Goal: Information Seeking & Learning: Learn about a topic

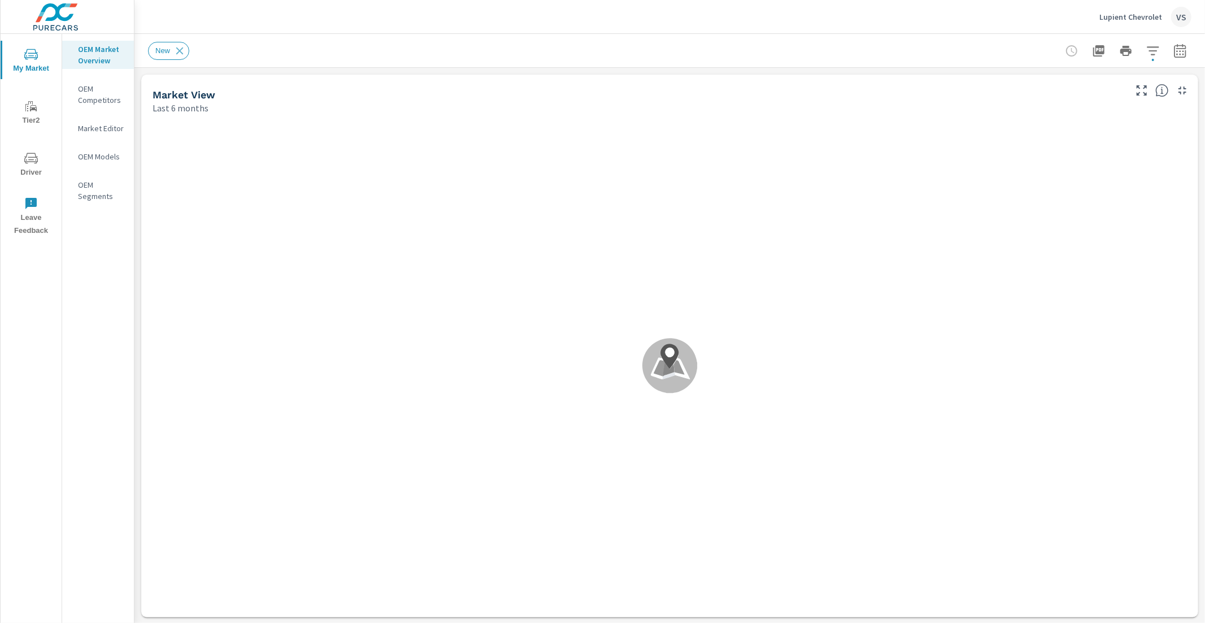
scroll to position [1, 0]
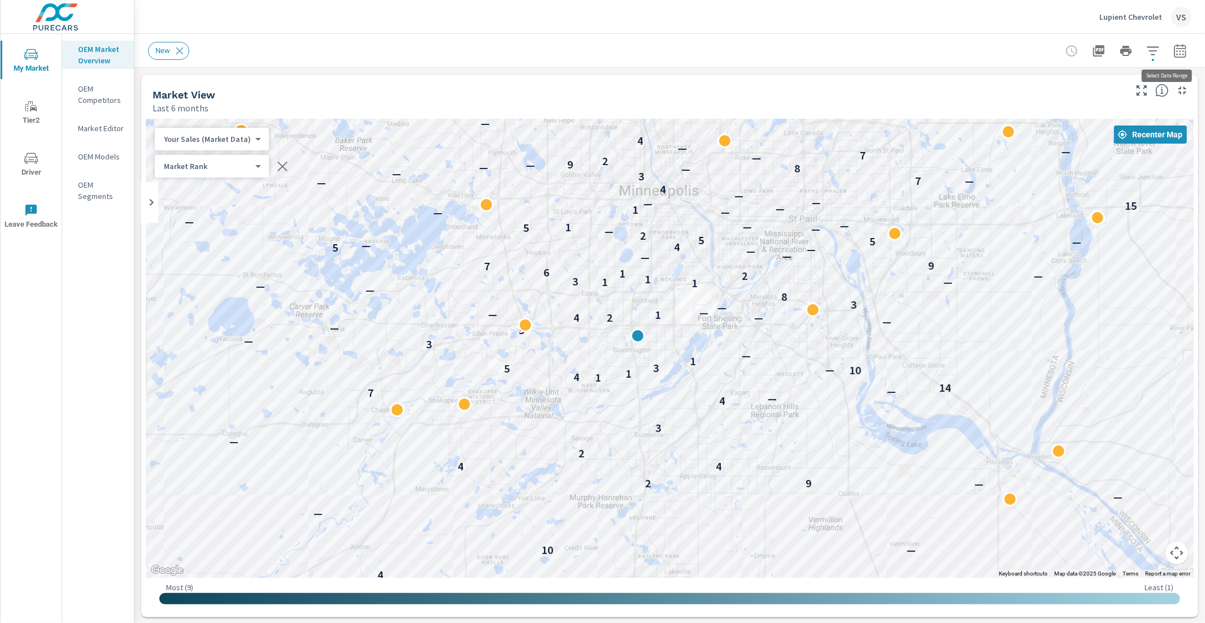
click at [893, 53] on icon "button" at bounding box center [1181, 51] width 14 height 14
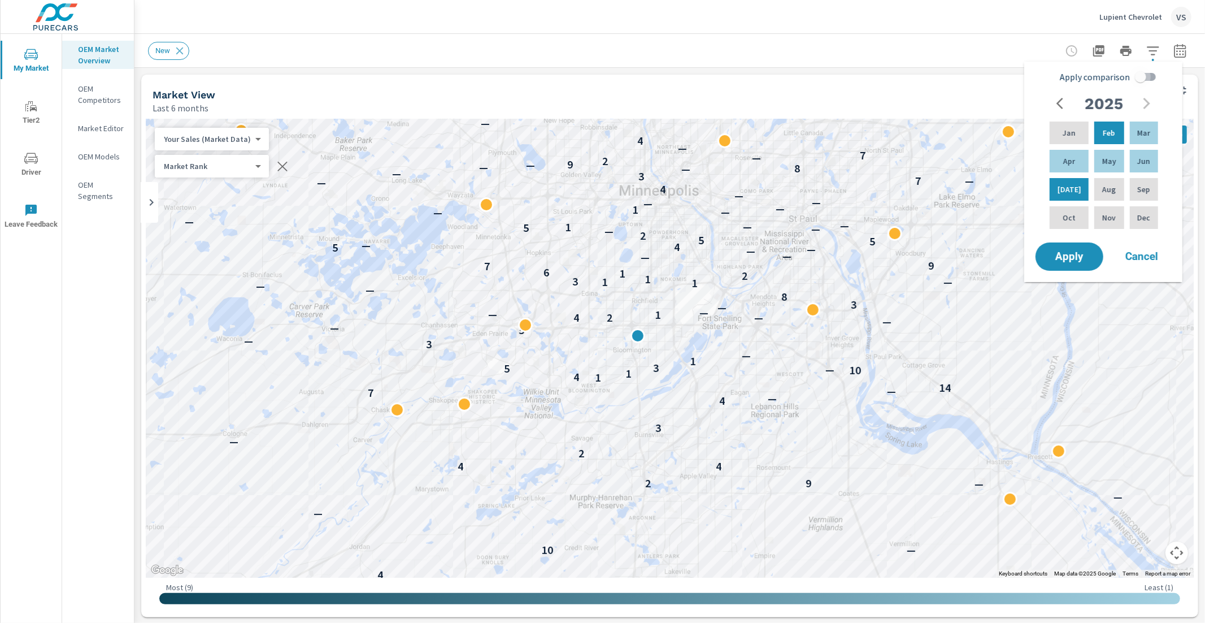
click at [893, 81] on input "Apply comparison" at bounding box center [1141, 76] width 64 height 21
checkbox input "true"
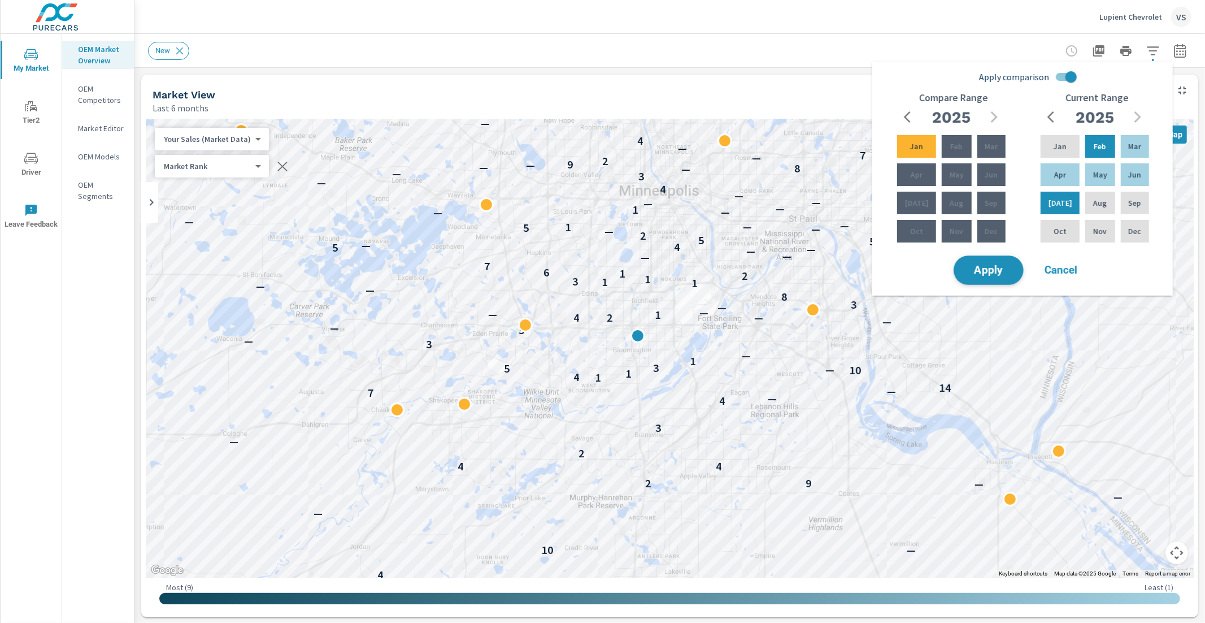
click at [893, 282] on button "Apply" at bounding box center [989, 269] width 70 height 29
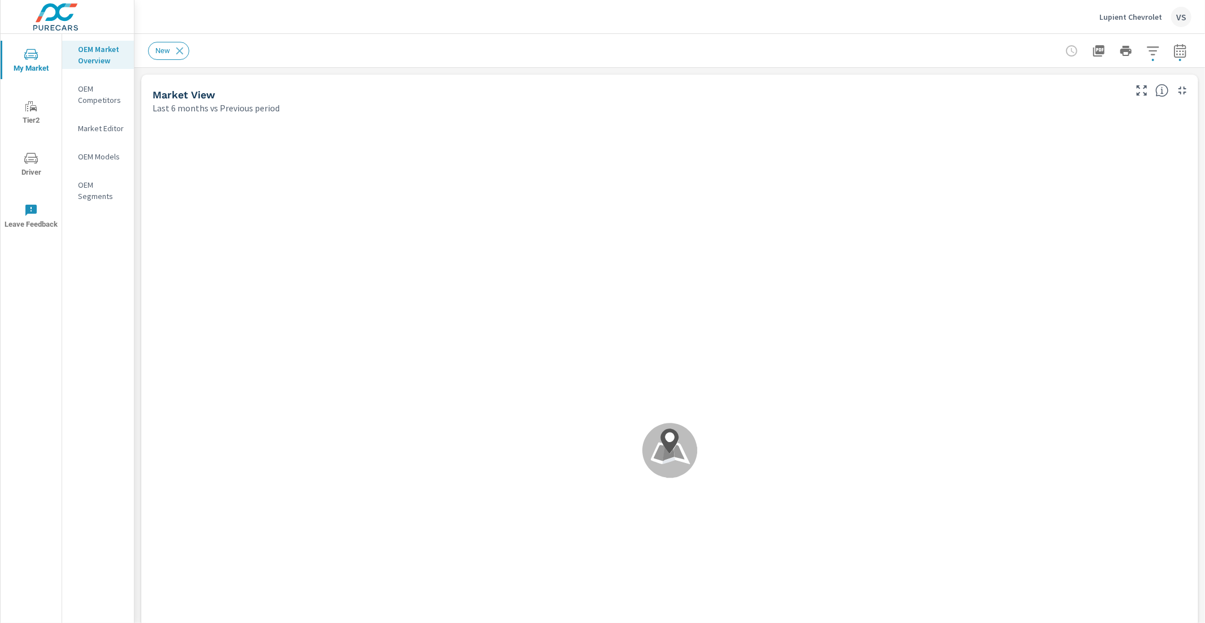
scroll to position [1, 0]
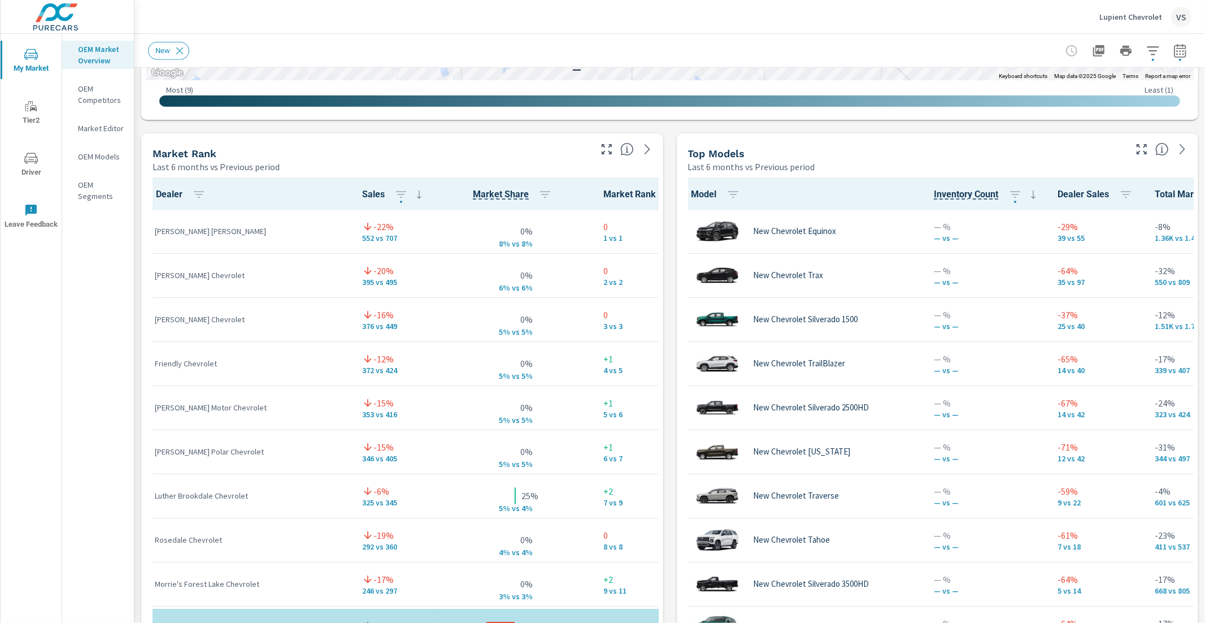
scroll to position [667, 0]
click at [893, 150] on icon "button" at bounding box center [1142, 149] width 14 height 14
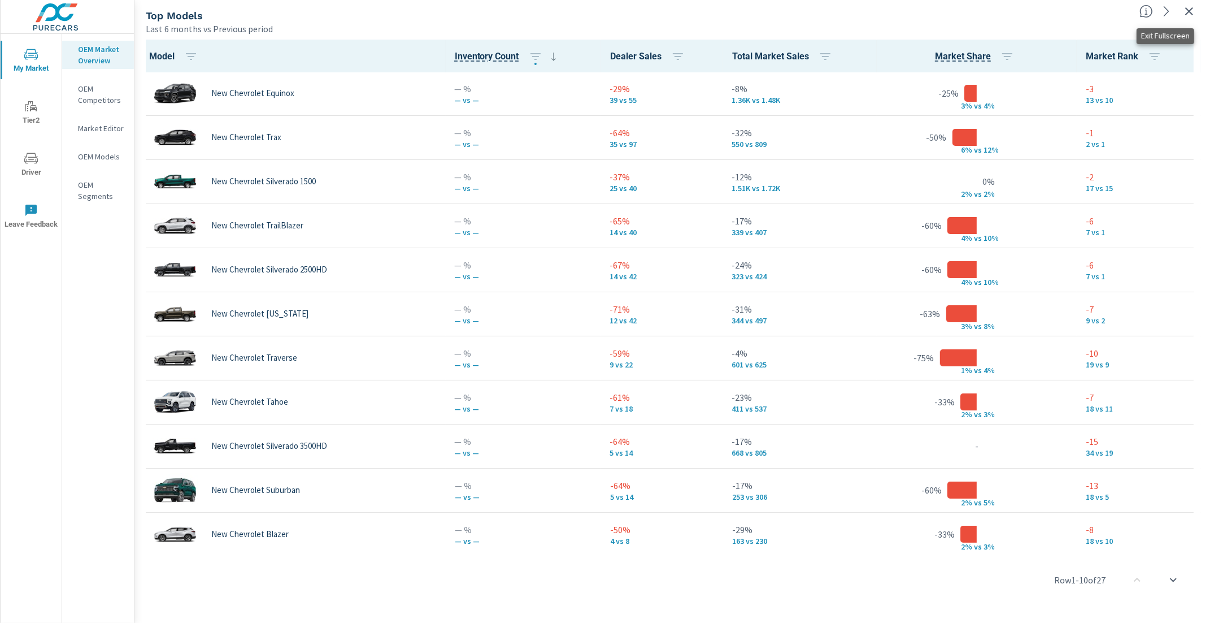
click at [893, 10] on icon "button" at bounding box center [1190, 12] width 14 height 14
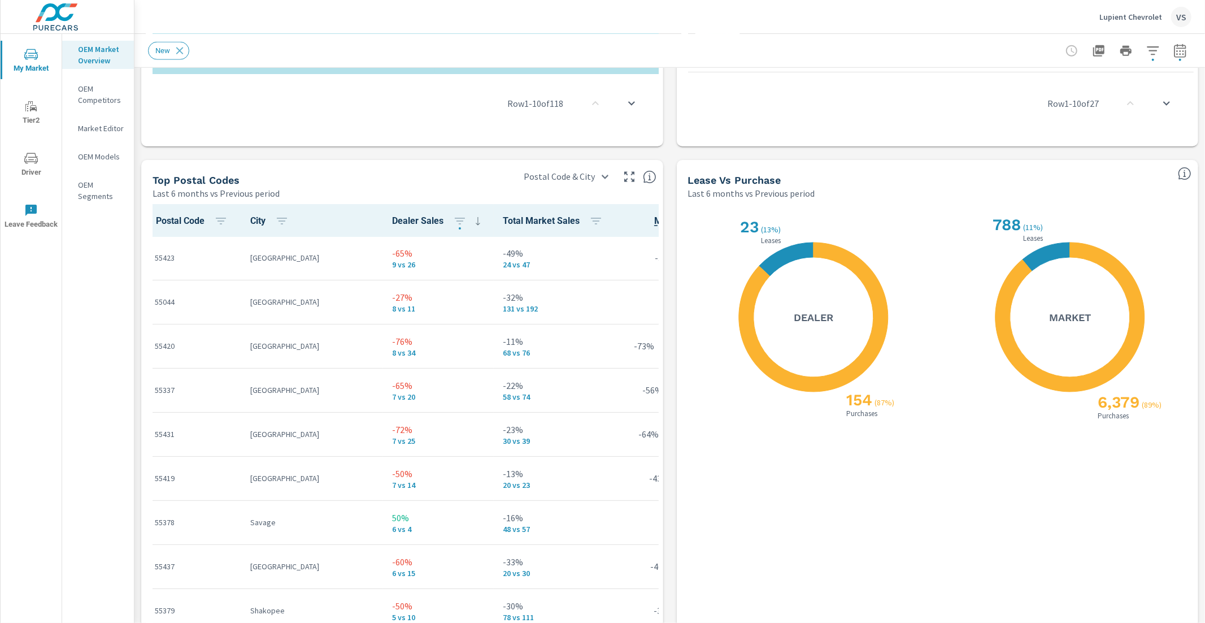
scroll to position [1247, 0]
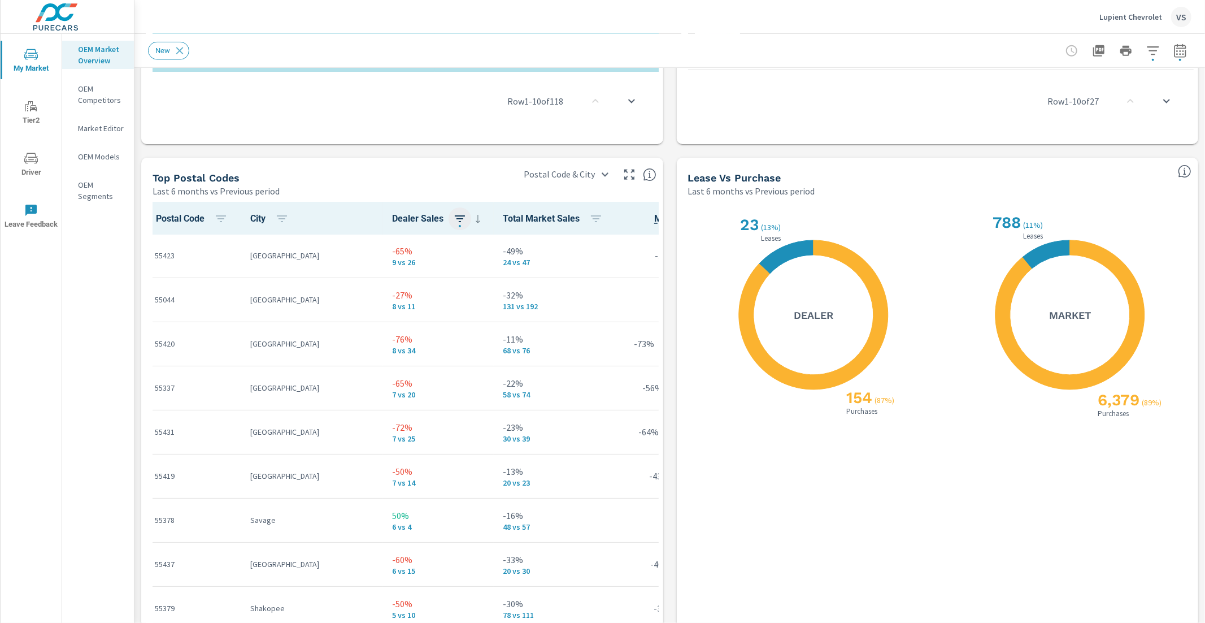
click at [453, 221] on icon "button" at bounding box center [460, 219] width 14 height 14
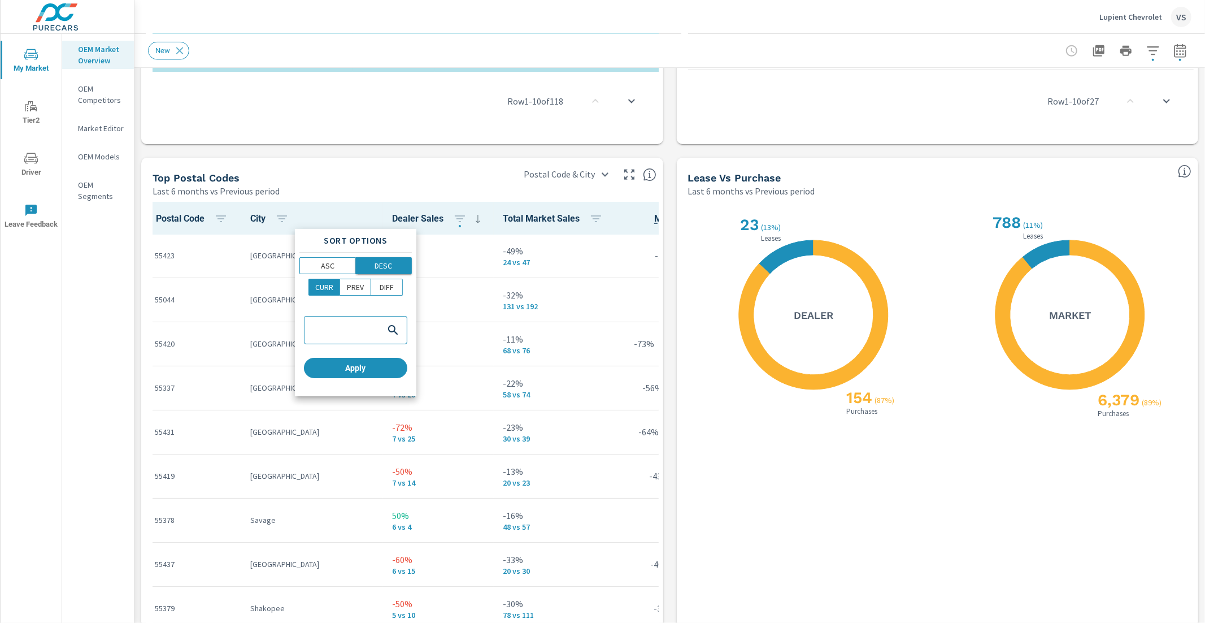
click at [387, 262] on p "DESC" at bounding box center [384, 265] width 18 height 11
click at [377, 364] on span "Apply" at bounding box center [356, 368] width 94 height 10
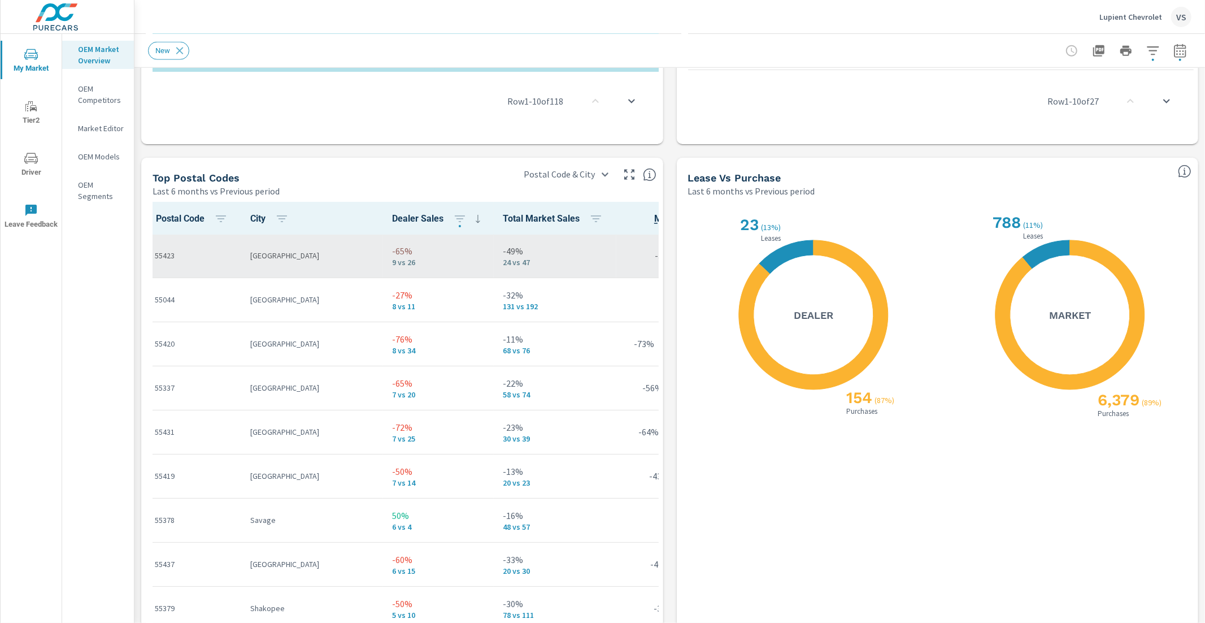
click at [415, 255] on p "-65%" at bounding box center [438, 251] width 93 height 14
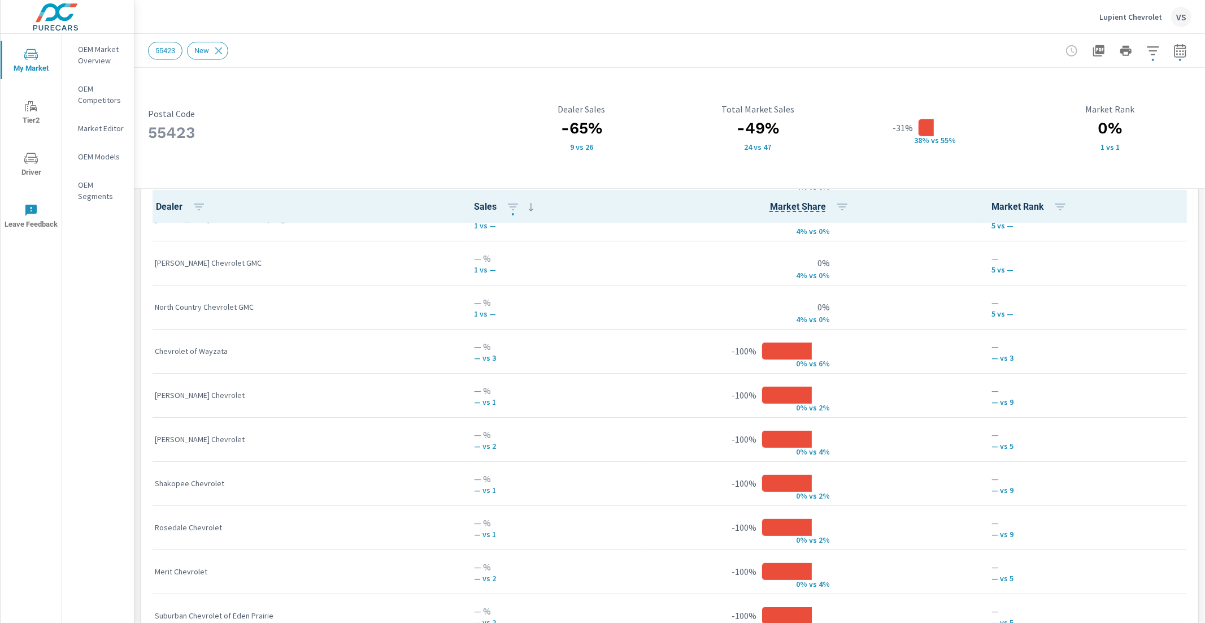
scroll to position [251, 0]
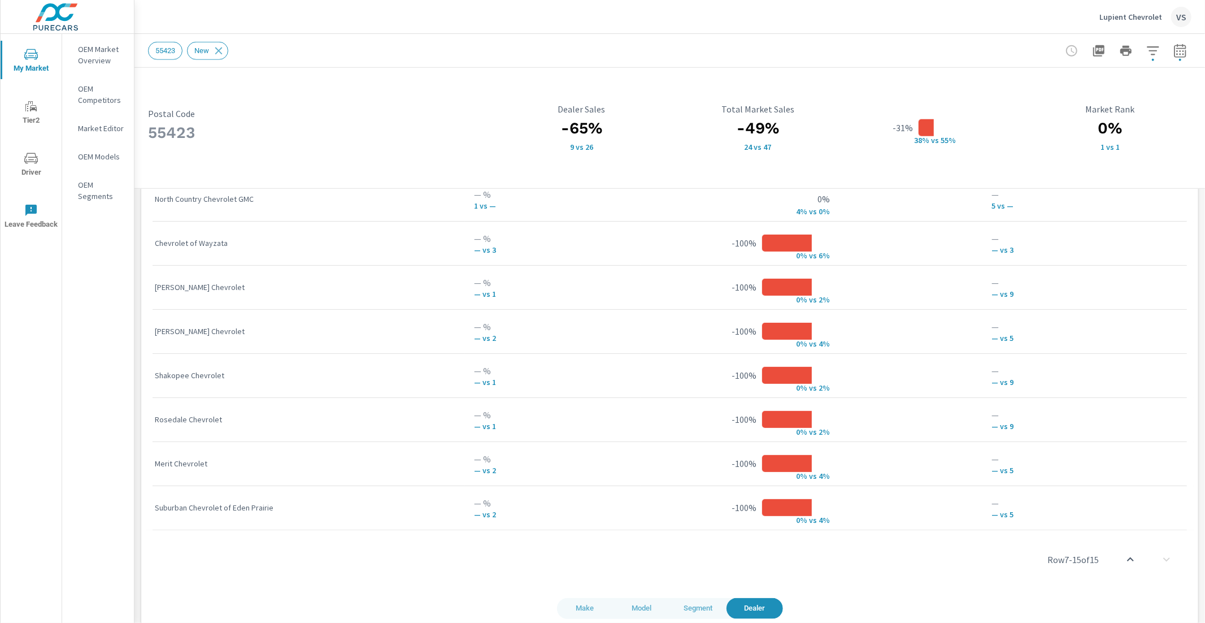
scroll to position [896, 0]
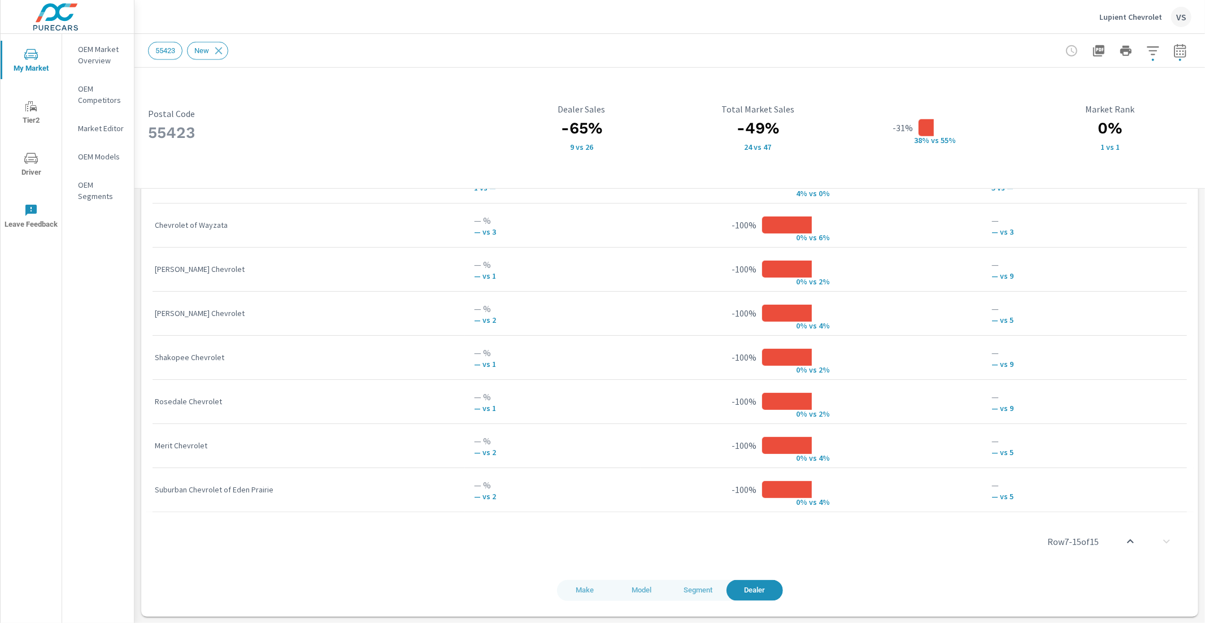
click at [642, 447] on span "Model" at bounding box center [641, 590] width 43 height 13
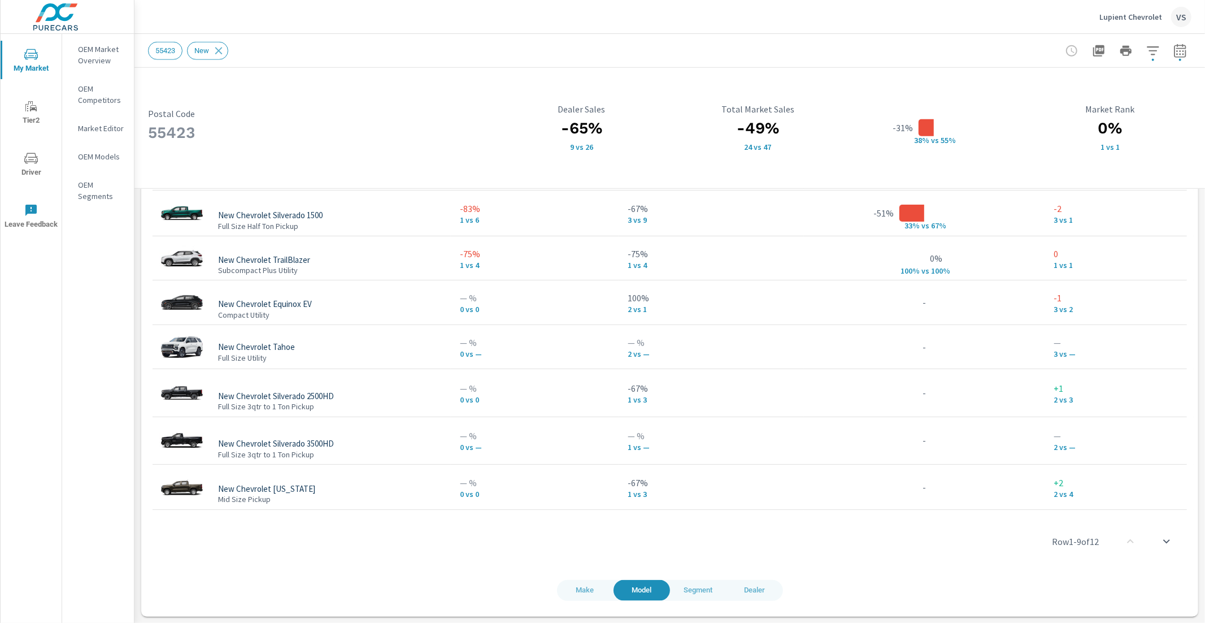
scroll to position [1, 0]
